Goal: Information Seeking & Learning: Learn about a topic

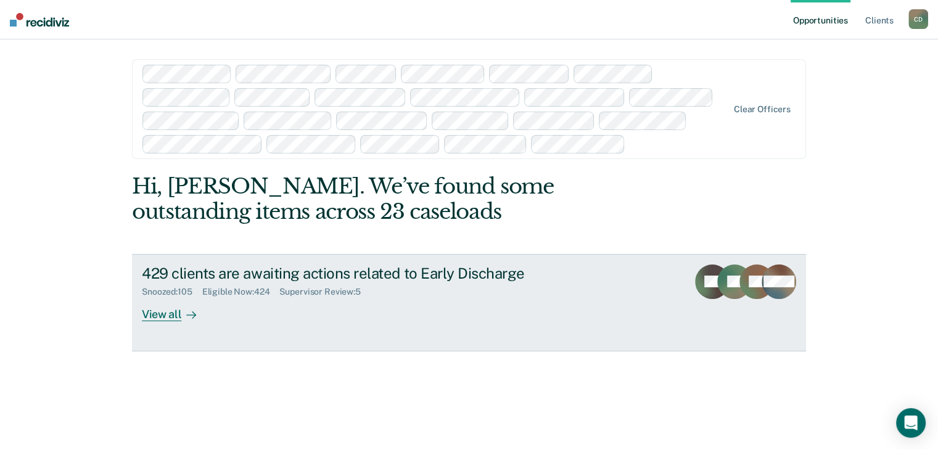
click at [144, 316] on div "View all" at bounding box center [176, 309] width 69 height 24
